Goal: Transaction & Acquisition: Purchase product/service

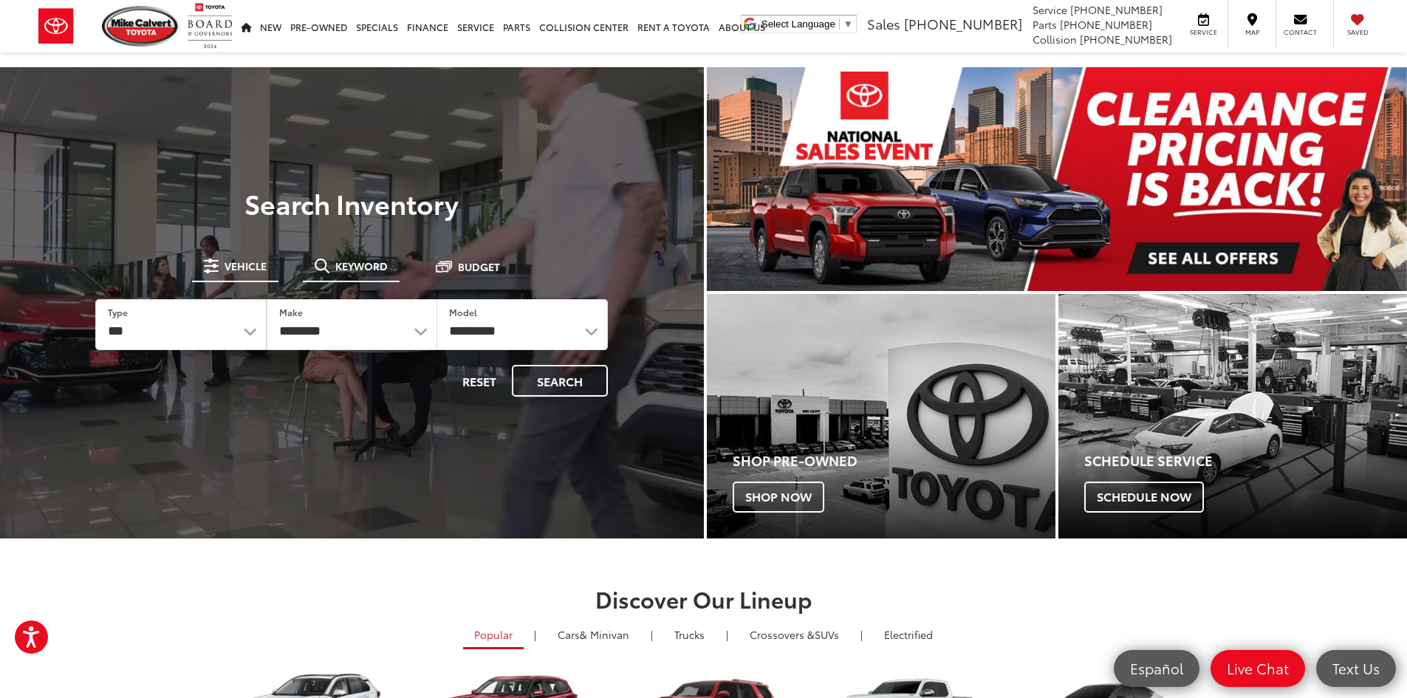
click at [336, 256] on button "Keyword" at bounding box center [351, 266] width 97 height 27
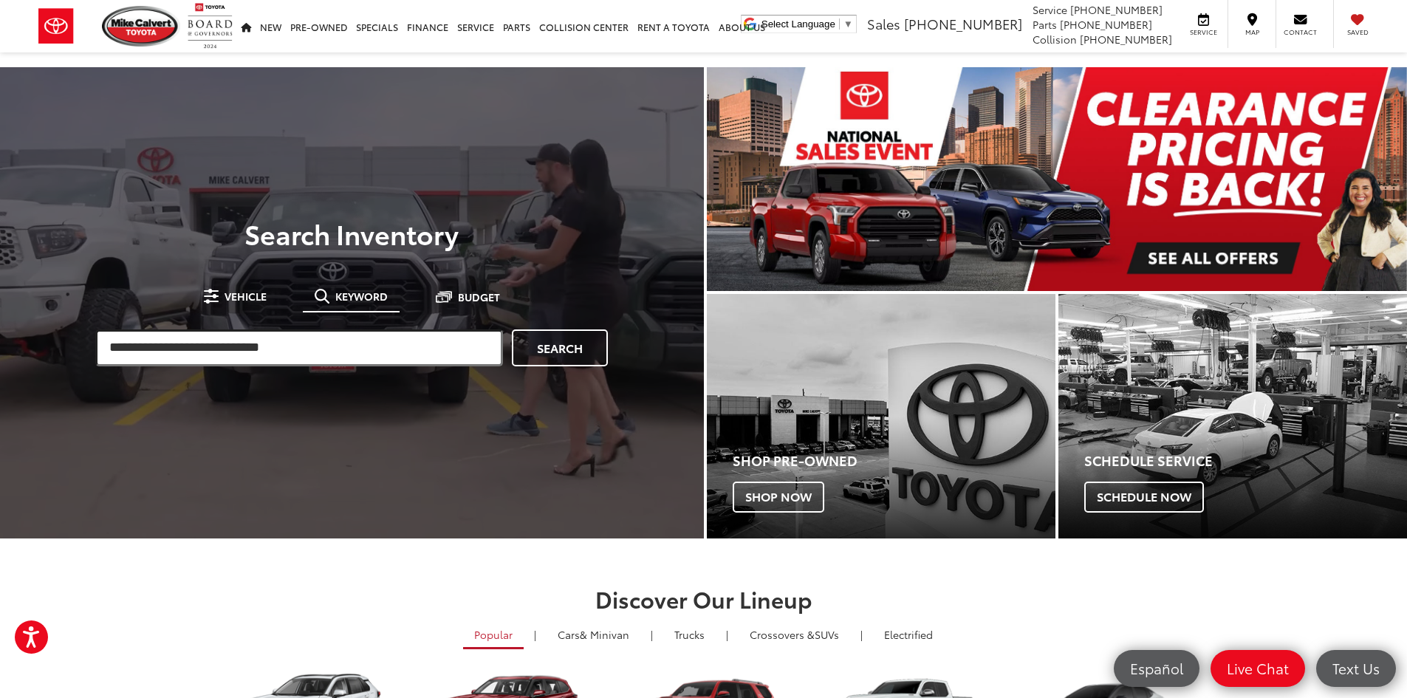
click at [311, 335] on input "search" at bounding box center [299, 347] width 408 height 37
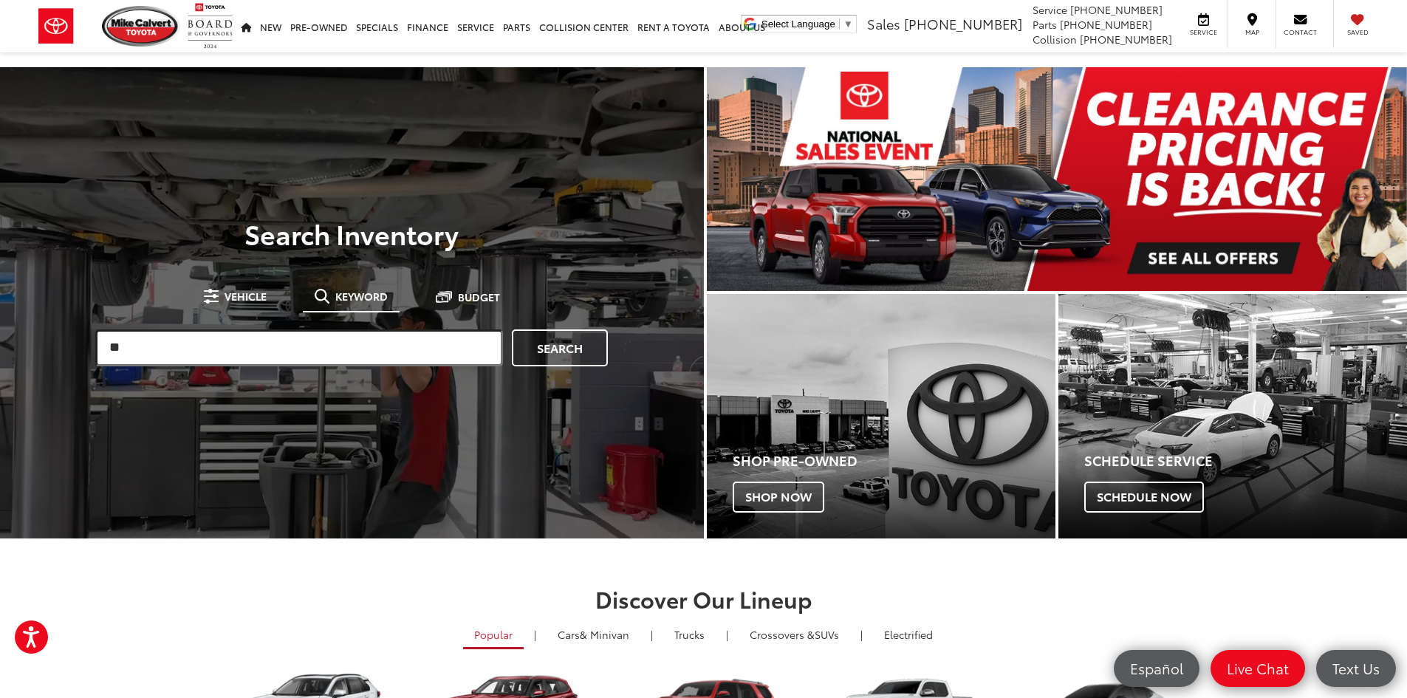
type input "*"
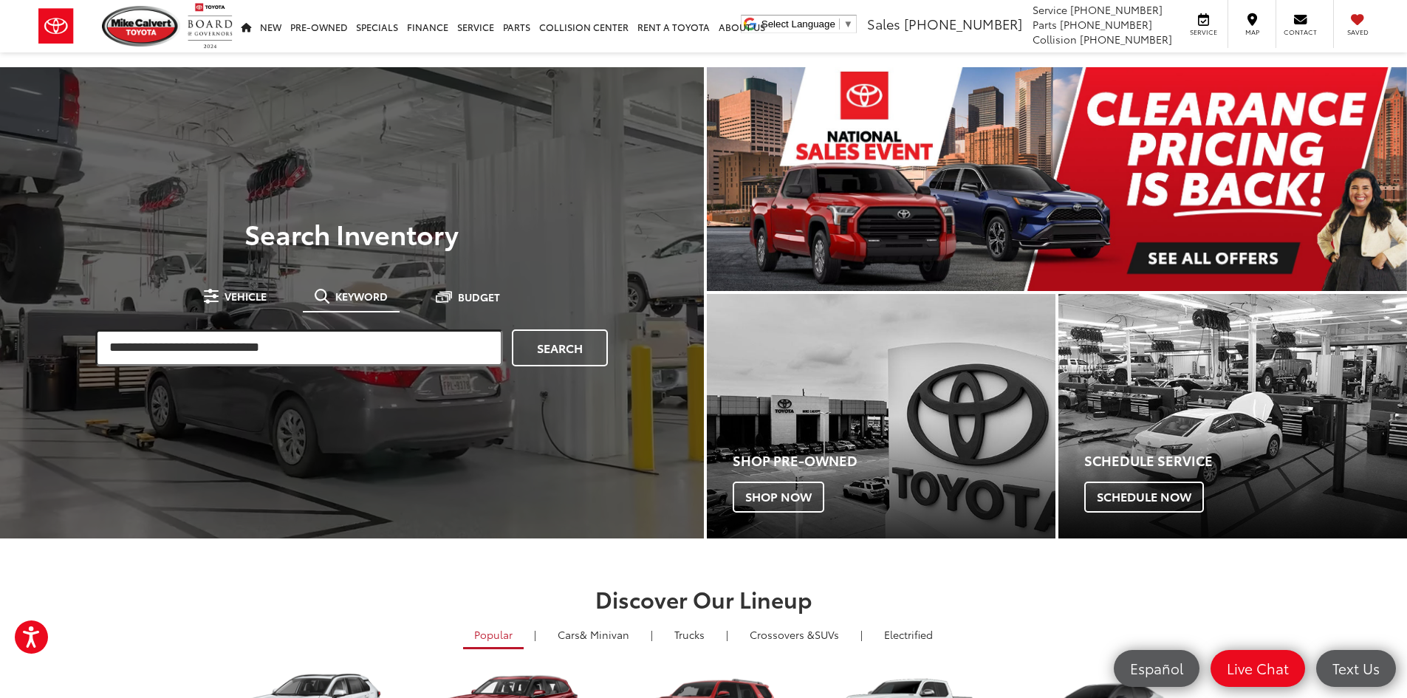
click at [308, 349] on input "search" at bounding box center [299, 347] width 408 height 37
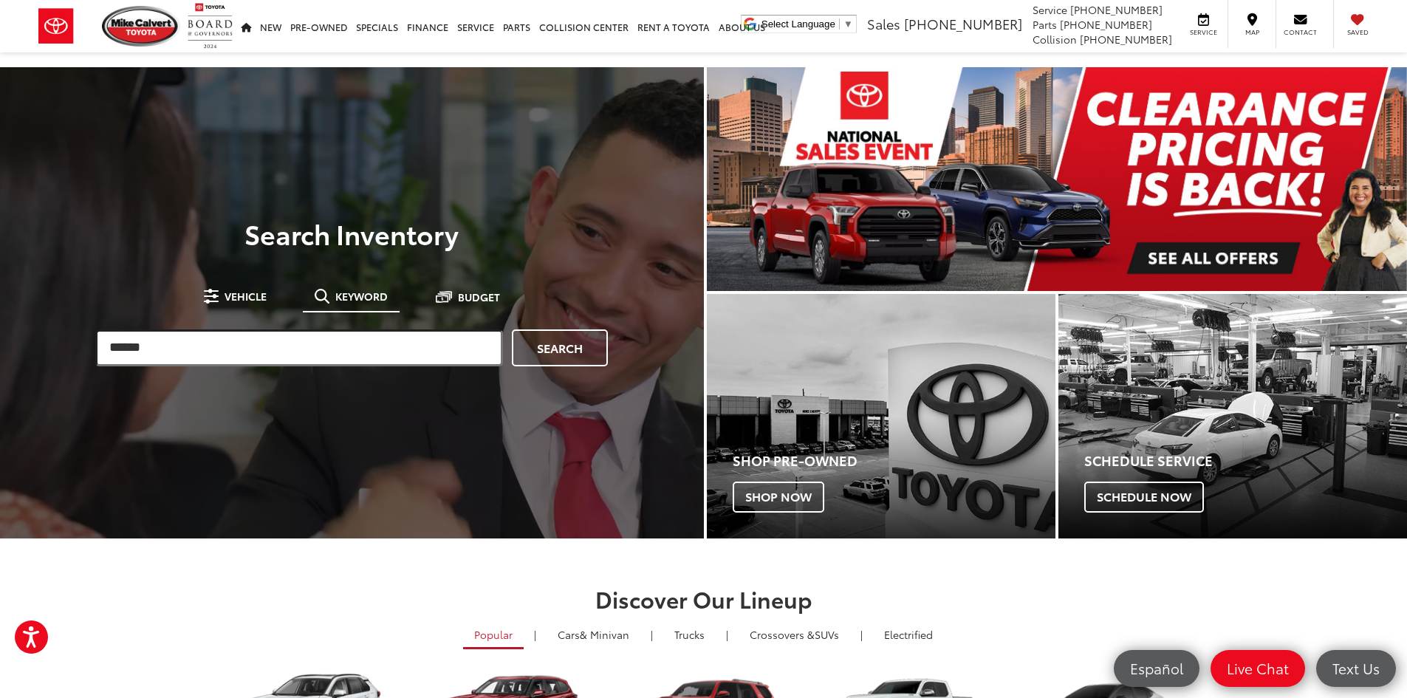
type input "******"
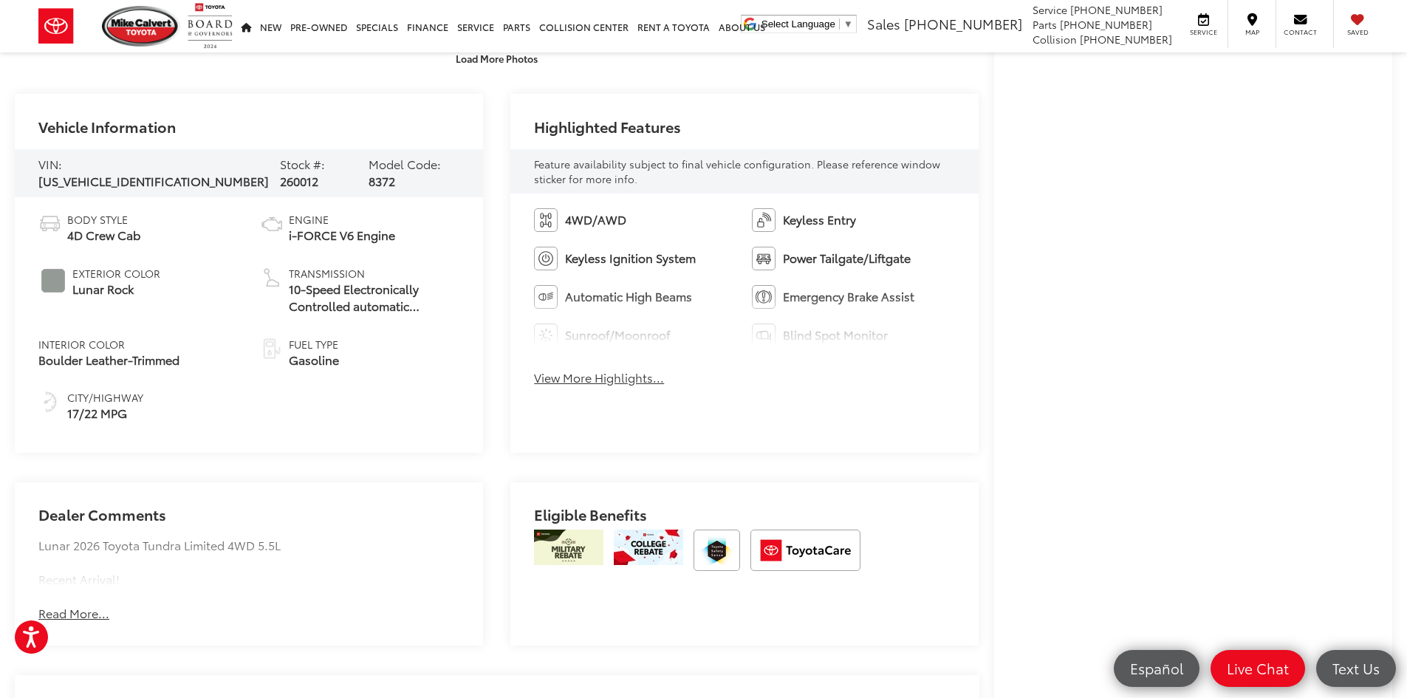
scroll to position [665, 0]
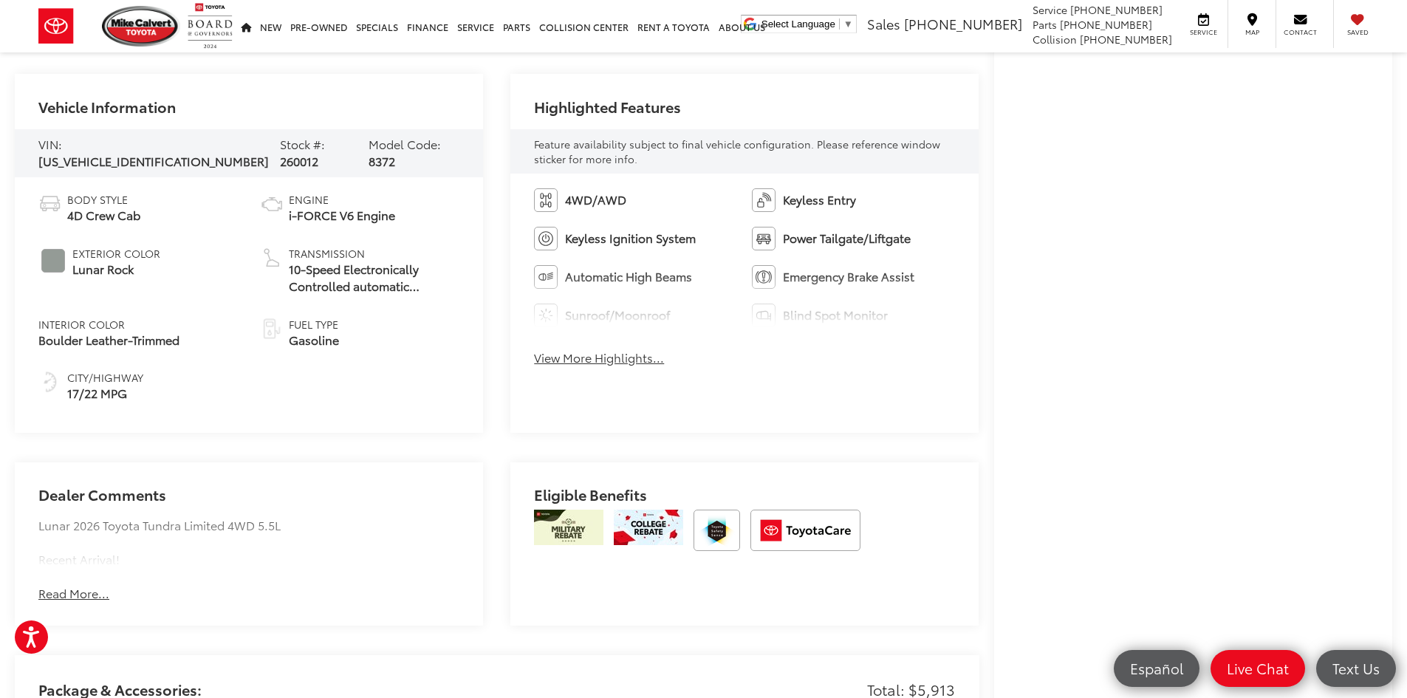
click at [608, 347] on div "4WD/AWD Keyless Entry Keyless Ignition System Power Tailgate/[GEOGRAPHIC_DATA] …" at bounding box center [744, 282] width 468 height 216
click at [608, 355] on button "View More Highlights..." at bounding box center [599, 357] width 130 height 17
